Goal: Task Accomplishment & Management: Manage account settings

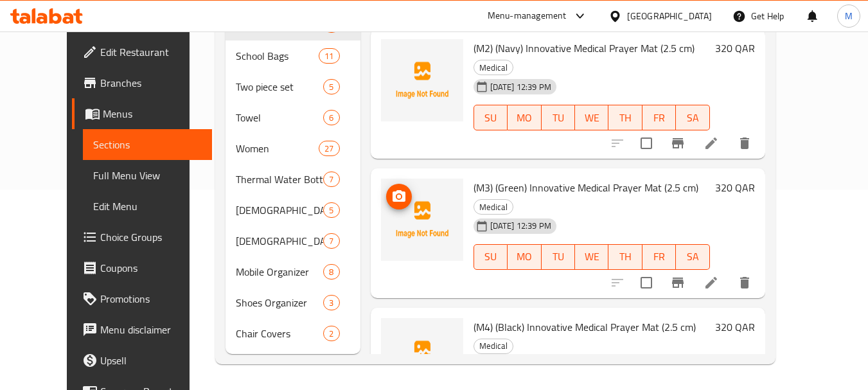
scroll to position [128, 0]
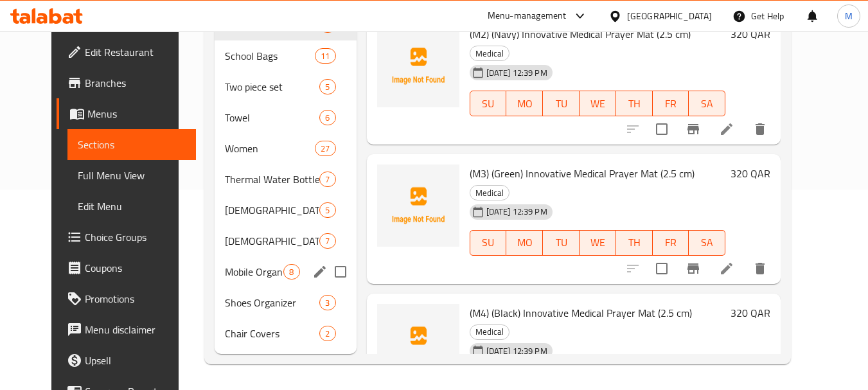
drag, startPoint x: 194, startPoint y: 243, endPoint x: 272, endPoint y: 263, distance: 80.4
click at [272, 263] on div "Medical 5 School Bags 11 Two piece set 5 Towel 6 Women 27 Thermal Water Bottle …" at bounding box center [285, 179] width 141 height 339
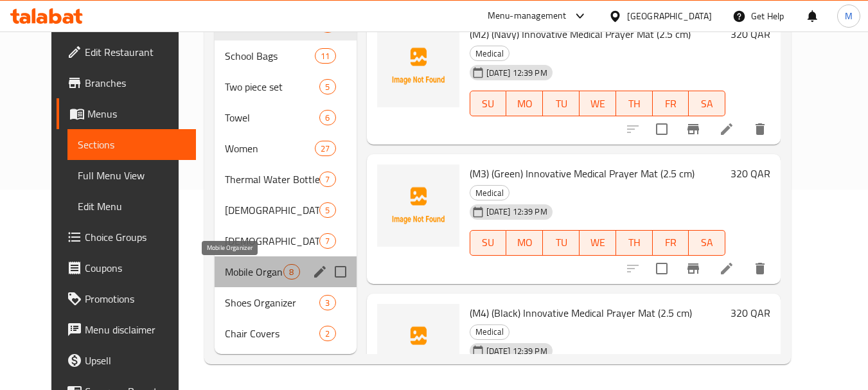
click at [225, 272] on span "Mobile Organizer" at bounding box center [254, 271] width 58 height 15
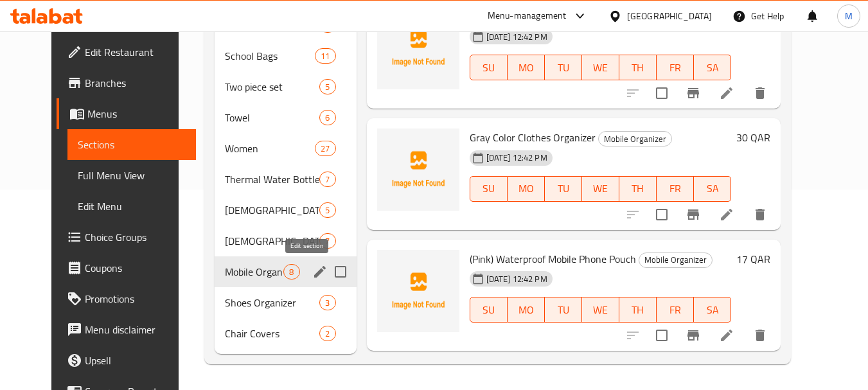
click at [312, 273] on icon "edit" at bounding box center [319, 271] width 15 height 15
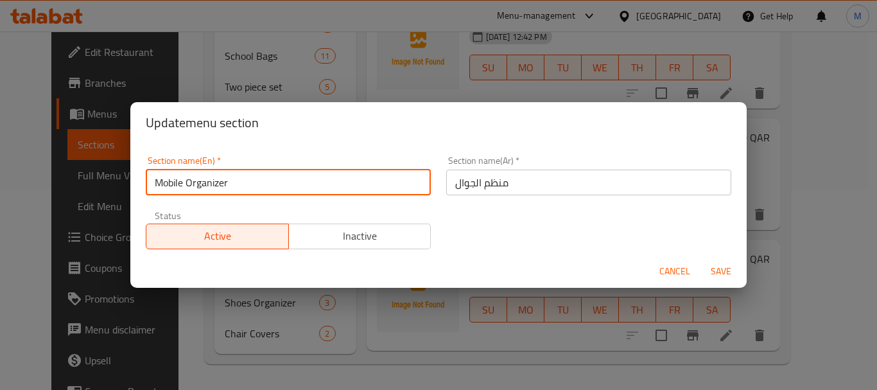
click at [211, 186] on input "Mobile Organizer" at bounding box center [288, 183] width 285 height 26
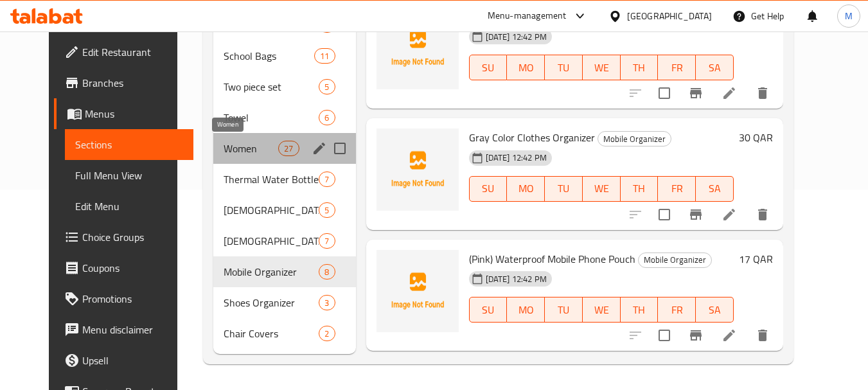
click at [231, 155] on span "Women" at bounding box center [251, 148] width 55 height 15
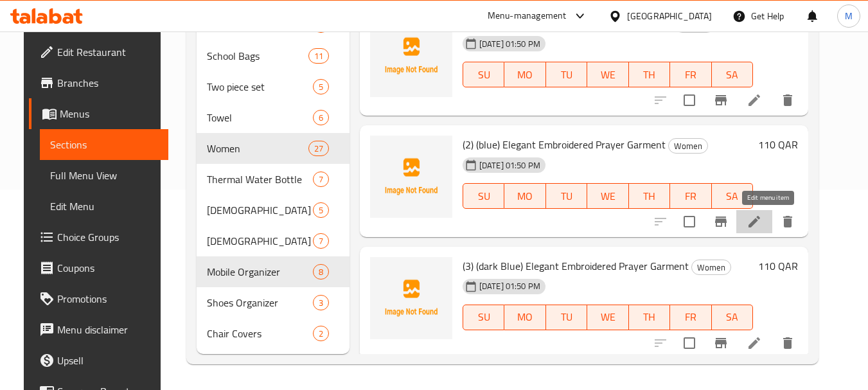
click at [762, 222] on icon at bounding box center [753, 221] width 15 height 15
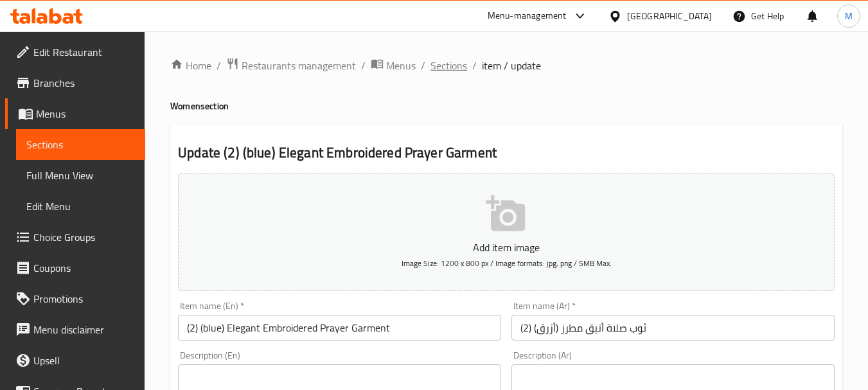
click at [445, 64] on span "Sections" at bounding box center [448, 65] width 37 height 15
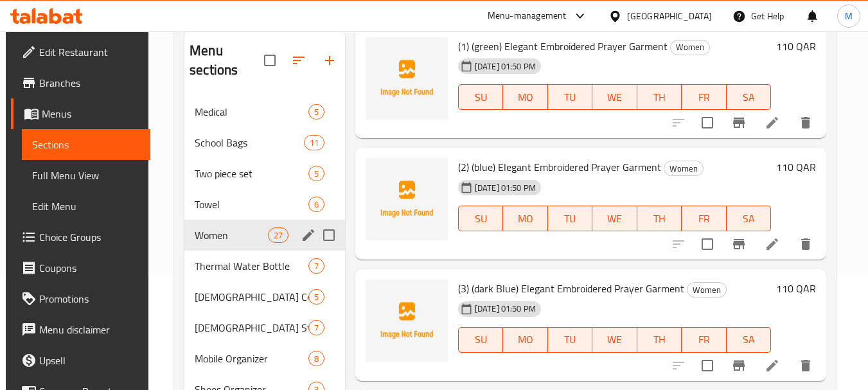
scroll to position [128, 0]
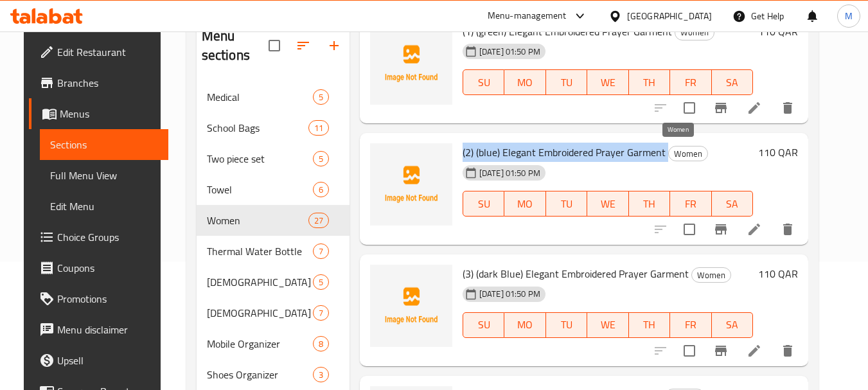
drag, startPoint x: 455, startPoint y: 152, endPoint x: 661, endPoint y: 152, distance: 205.6
click at [661, 152] on div "(2) (blue) Elegant Embroidered Prayer Garment Women [DATE] 01:50 PM SU MO TU WE…" at bounding box center [607, 188] width 301 height 101
click at [610, 149] on span "(2) (blue) Elegant Embroidered Prayer Garment" at bounding box center [564, 152] width 203 height 19
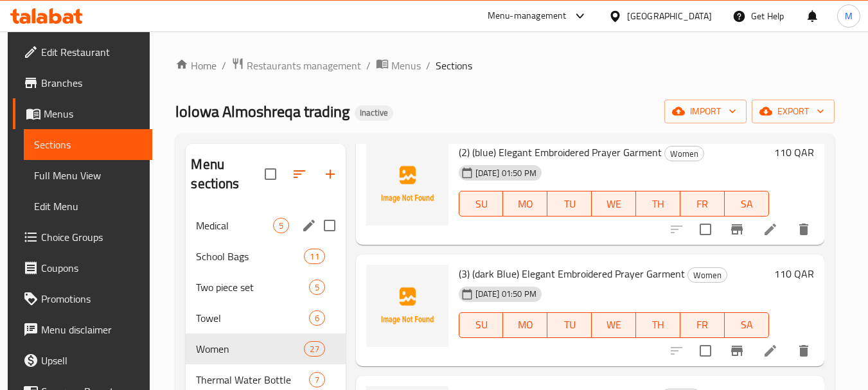
scroll to position [64, 0]
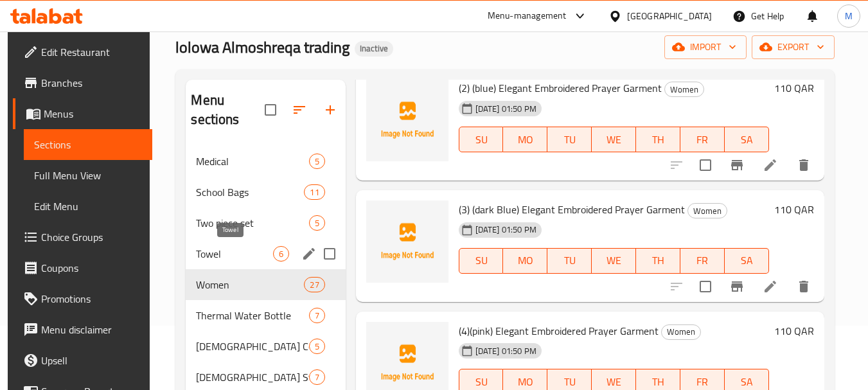
click at [250, 256] on span "Towel" at bounding box center [234, 253] width 76 height 15
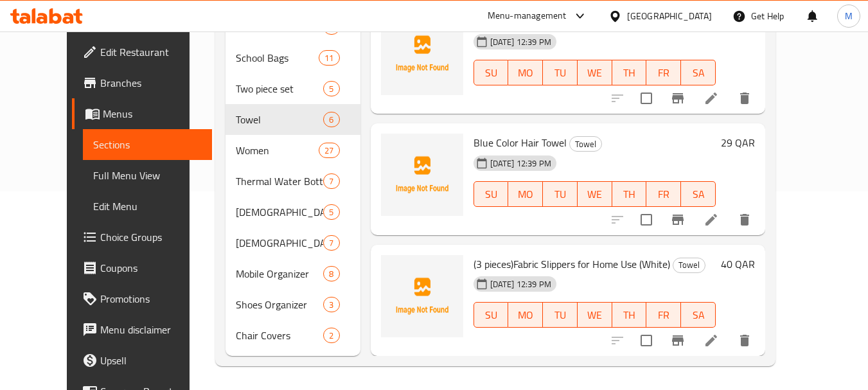
scroll to position [200, 0]
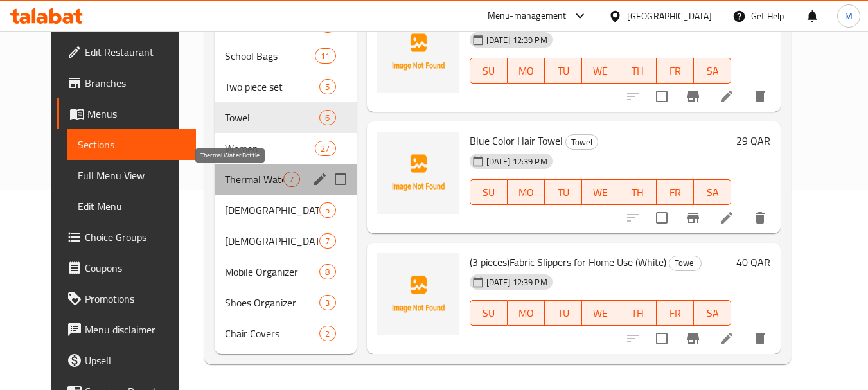
click at [230, 179] on span "Thermal Water Bottle" at bounding box center [254, 179] width 58 height 15
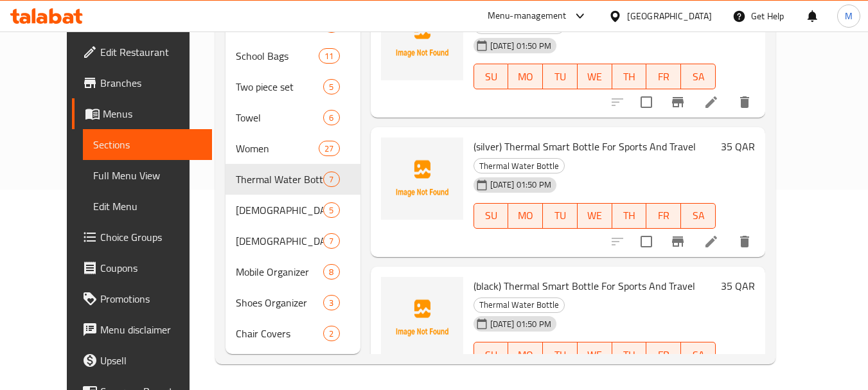
scroll to position [110, 0]
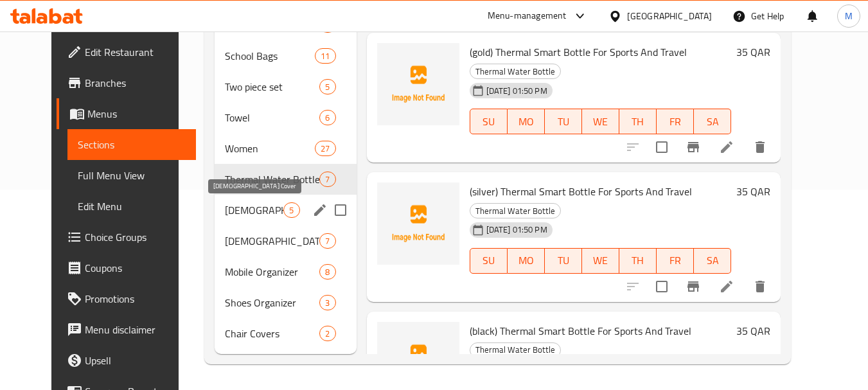
click at [227, 212] on span "[DEMOGRAPHIC_DATA] Cover" at bounding box center [254, 209] width 58 height 15
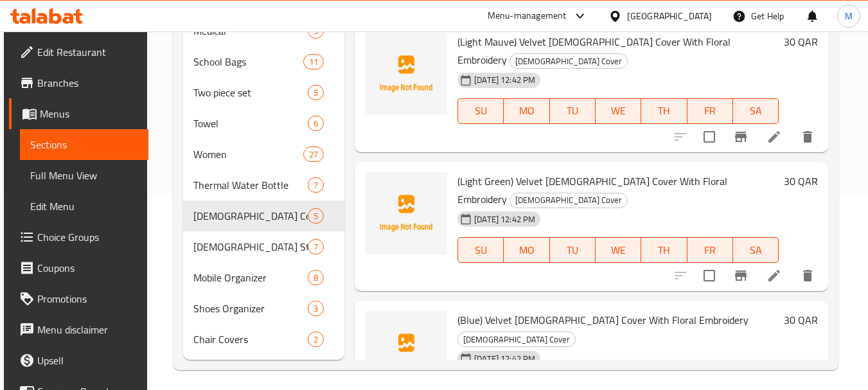
scroll to position [200, 0]
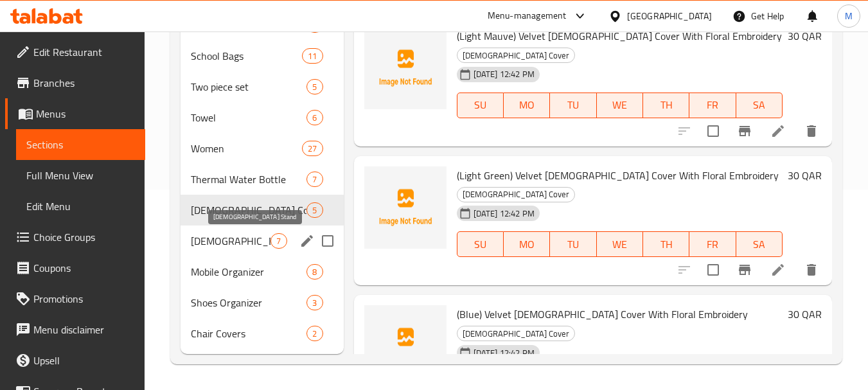
click at [209, 239] on span "[DEMOGRAPHIC_DATA] Stand" at bounding box center [231, 240] width 80 height 15
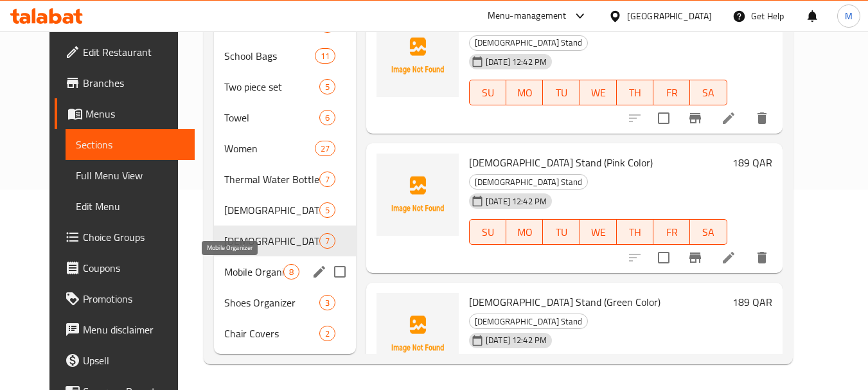
click at [224, 277] on span "Mobile Organizer" at bounding box center [253, 271] width 59 height 15
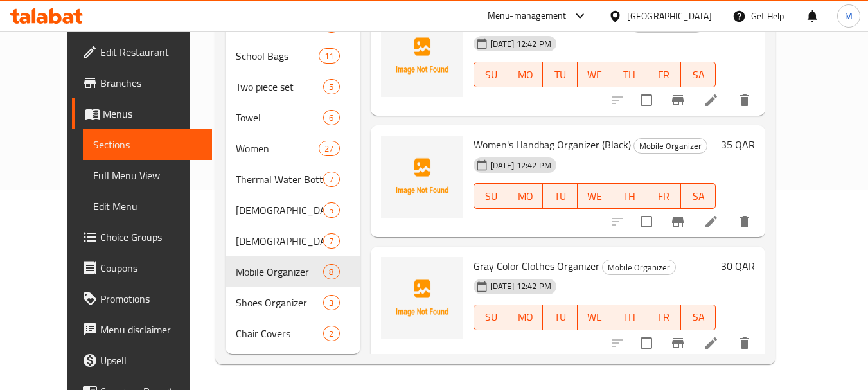
click at [360, 270] on div "Menu items Add Sort Manage items Women's Handbag Organizer (Gray) Mobile Organi…" at bounding box center [562, 148] width 405 height 410
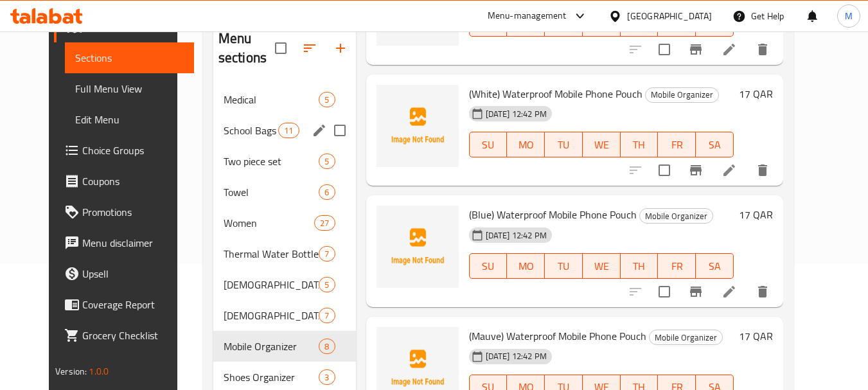
scroll to position [200, 0]
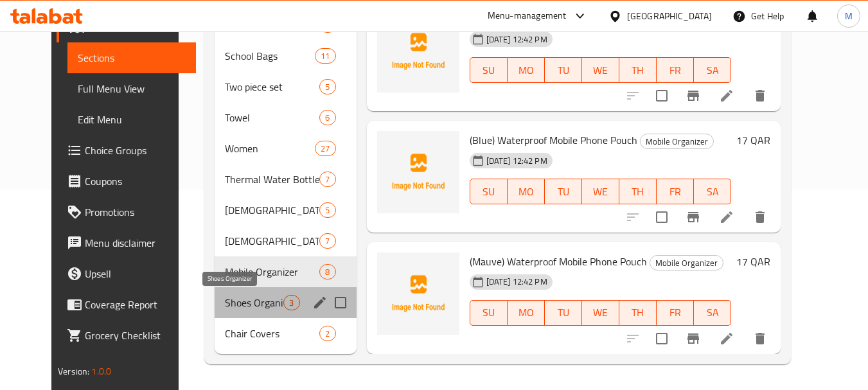
click at [258, 299] on span "Shoes Organizer" at bounding box center [254, 302] width 58 height 15
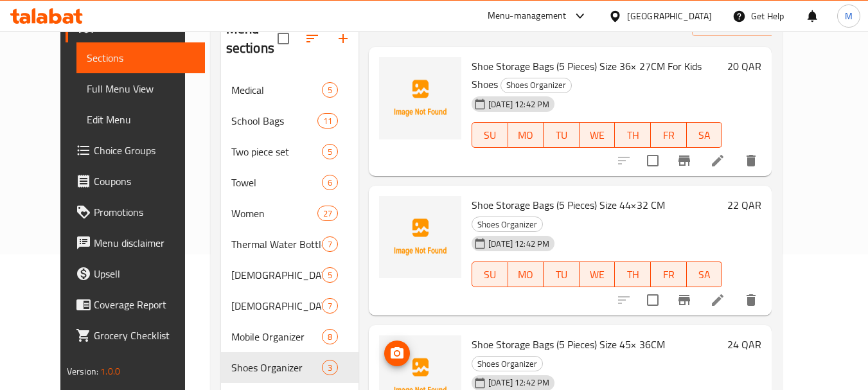
scroll to position [200, 0]
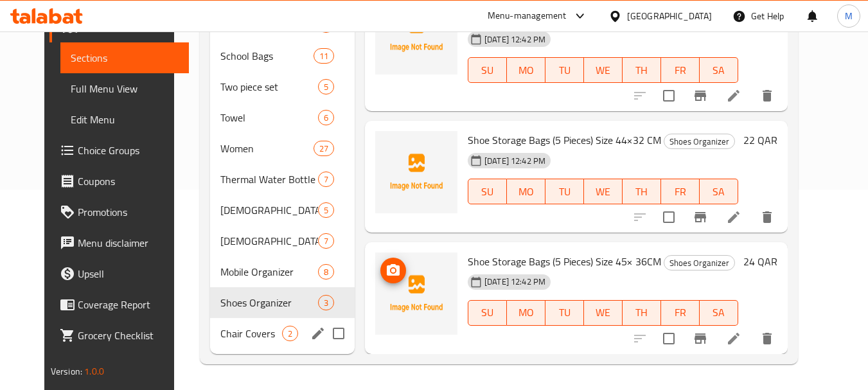
click at [232, 324] on div "Chair Covers 2" at bounding box center [282, 333] width 145 height 31
